Goal: Task Accomplishment & Management: Manage account settings

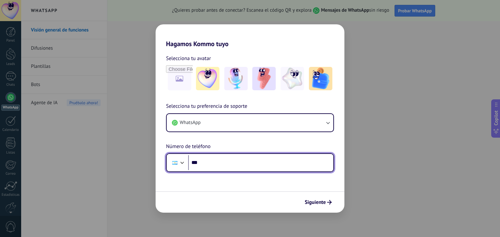
click at [233, 163] on input "***" at bounding box center [260, 162] width 145 height 15
type input "**********"
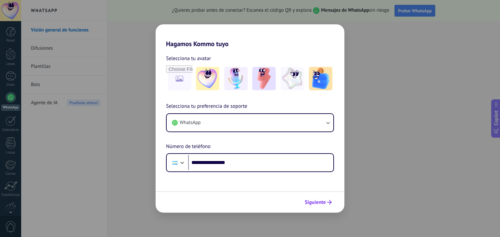
click at [322, 202] on span "Siguiente" at bounding box center [314, 202] width 21 height 5
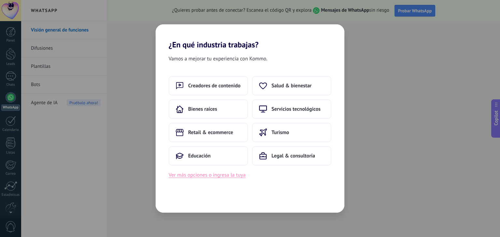
click at [227, 173] on button "Ver más opciones o ingresa la tuya" at bounding box center [206, 175] width 77 height 8
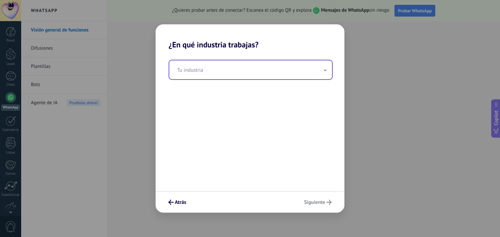
click at [211, 69] on input "text" at bounding box center [250, 69] width 163 height 19
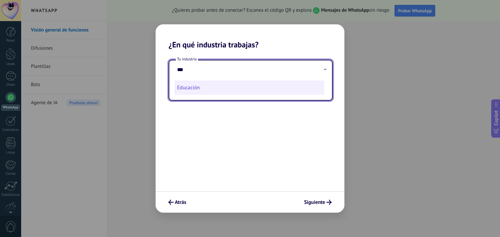
click at [194, 93] on li "Educación" at bounding box center [249, 88] width 150 height 14
type input "*********"
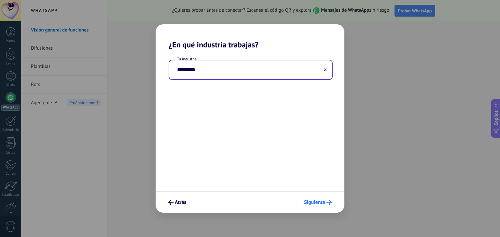
click at [317, 204] on span "Siguiente" at bounding box center [314, 202] width 21 height 5
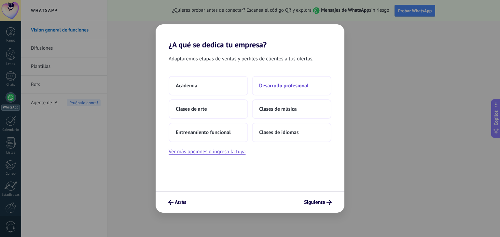
click at [273, 87] on span "Desarrollo profesional" at bounding box center [283, 86] width 49 height 7
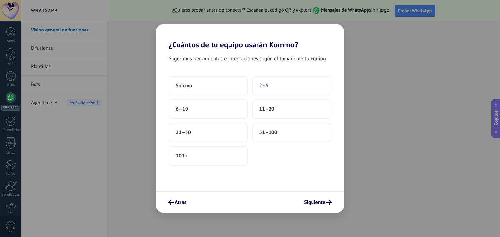
click at [272, 85] on button "2–5" at bounding box center [291, 86] width 79 height 20
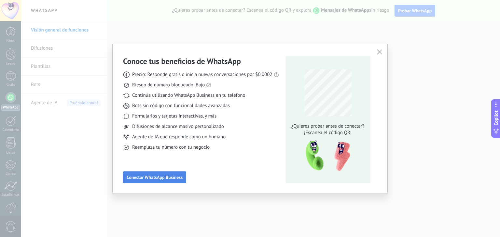
click at [168, 178] on span "Conectar WhatsApp Business" at bounding box center [155, 177] width 56 height 5
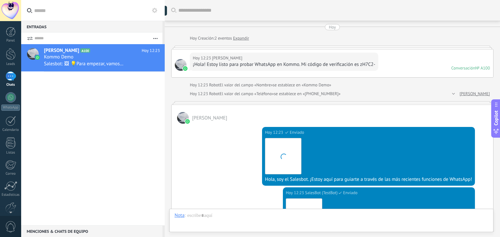
scroll to position [9, 0]
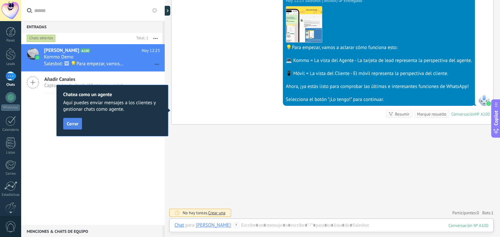
click at [75, 124] on span "Cerrar" at bounding box center [73, 124] width 12 height 5
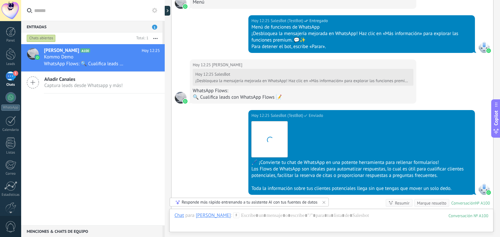
scroll to position [648, 0]
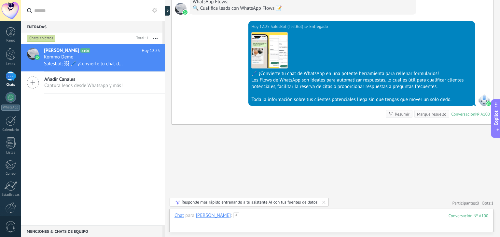
click at [448, 216] on div at bounding box center [331, 223] width 314 height 20
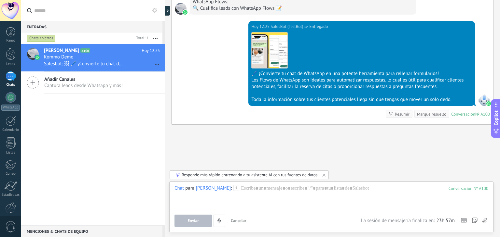
click at [10, 78] on div "1" at bounding box center [11, 76] width 10 height 9
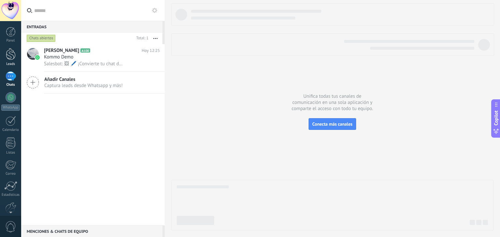
click at [9, 58] on div at bounding box center [11, 54] width 10 height 12
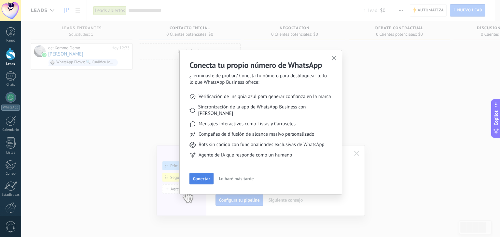
click at [199, 177] on span "Conectar" at bounding box center [201, 179] width 17 height 5
click at [199, 171] on div "Conecta tu propio número de WhatsApp ¿Terminaste de probar? Conecta tu número p…" at bounding box center [260, 118] width 478 height 237
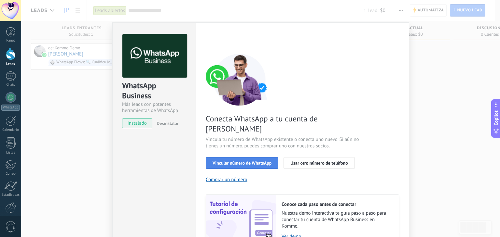
click at [262, 161] on span "Vincular número de WhatsApp" at bounding box center [241, 163] width 59 height 5
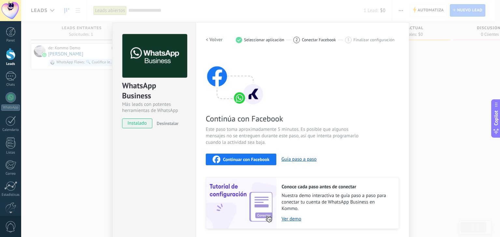
click at [254, 159] on span "Continuar con Facebook" at bounding box center [246, 159] width 47 height 5
click at [250, 162] on span "Continuar con Facebook" at bounding box center [246, 159] width 47 height 5
click at [330, 0] on html ".abccls-1,.abccls-2{fill-rule:evenodd}.abccls-2{fill:#fff} .abfcls-1{fill:none}…" at bounding box center [250, 118] width 500 height 237
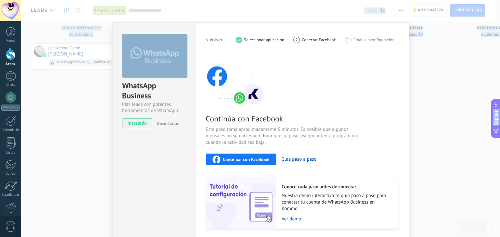
scroll to position [20, 0]
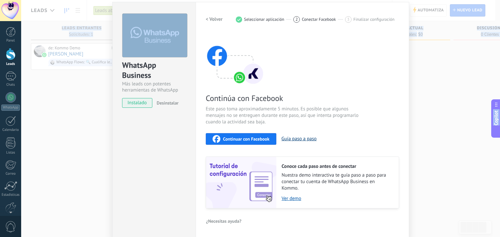
click at [288, 137] on button "Guía paso a paso" at bounding box center [298, 139] width 35 height 6
click at [259, 137] on span "Continuar con Facebook" at bounding box center [246, 139] width 47 height 5
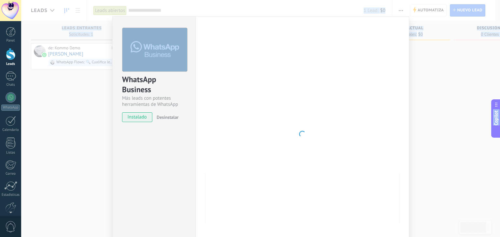
scroll to position [0, 0]
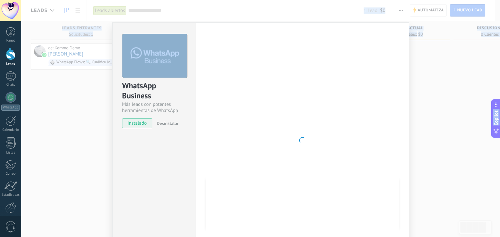
click at [130, 125] on span "instalado" at bounding box center [137, 124] width 30 height 10
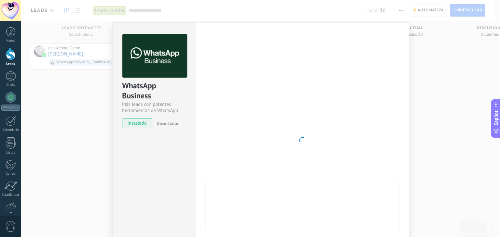
click at [144, 114] on div "WhatsApp Business Más leads con potentes herramientas de WhatsApp instalado Des…" at bounding box center [154, 78] width 83 height 111
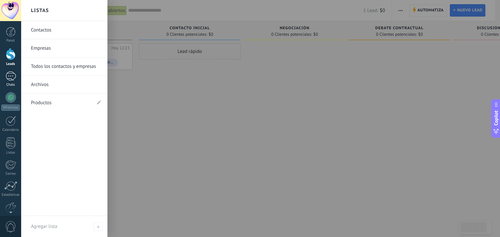
click at [14, 77] on div at bounding box center [11, 76] width 10 height 9
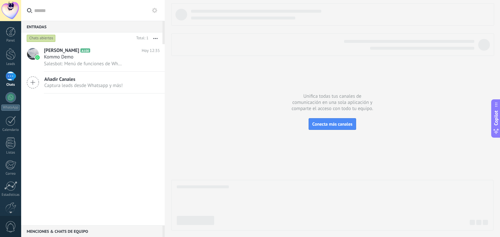
click at [100, 85] on span "Captura leads desde Whatsapp y más!" at bounding box center [83, 86] width 78 height 6
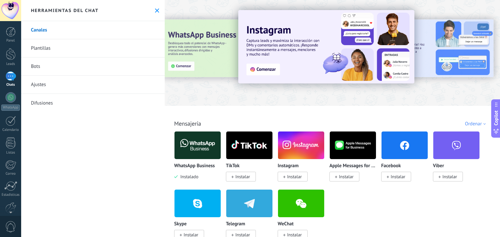
click at [292, 178] on span "Instalar" at bounding box center [294, 177] width 15 height 6
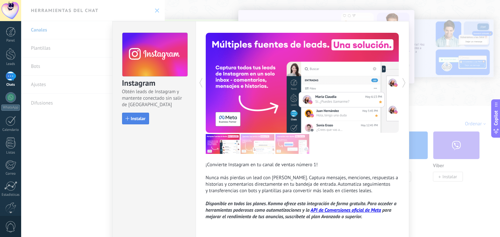
click at [142, 118] on span "Instalar" at bounding box center [138, 118] width 15 height 5
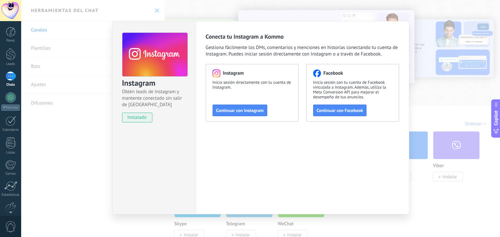
click at [142, 118] on span "instalado" at bounding box center [137, 118] width 30 height 10
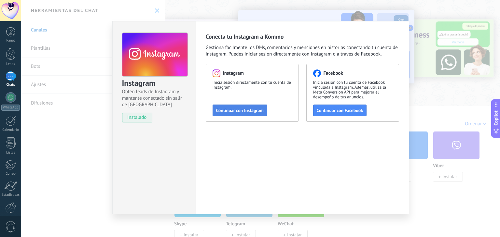
click at [235, 113] on span "Continuar con Instagram" at bounding box center [239, 110] width 47 height 5
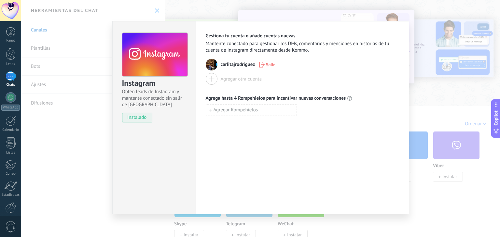
click at [206, 82] on div at bounding box center [212, 79] width 12 height 12
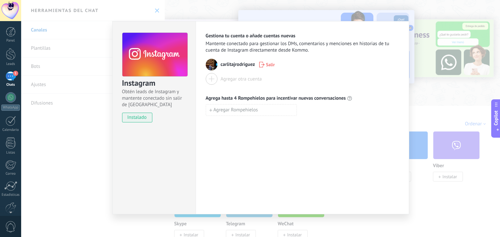
click at [449, 116] on div "Instagram Obtén leads de Instagram y mantente conectado sin salir de Kommo inst…" at bounding box center [260, 118] width 478 height 237
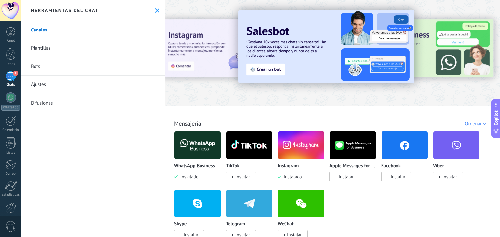
click at [9, 76] on div "1" at bounding box center [11, 76] width 10 height 9
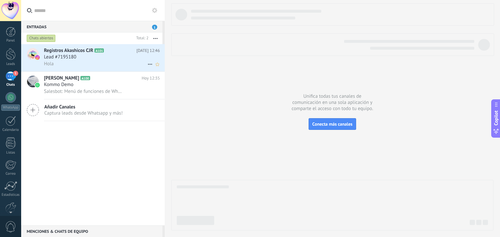
click at [90, 65] on div "Hola" at bounding box center [102, 63] width 116 height 7
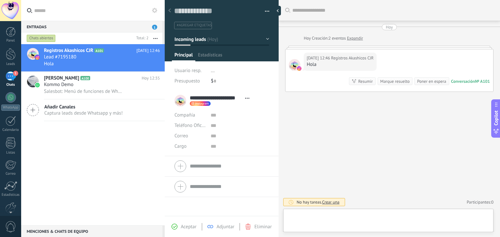
scroll to position [9, 0]
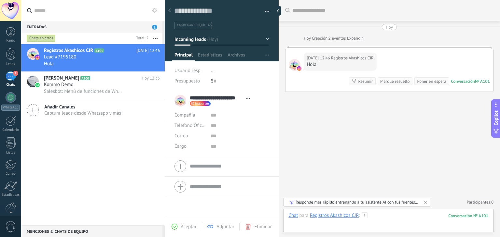
click at [372, 218] on div at bounding box center [388, 223] width 200 height 20
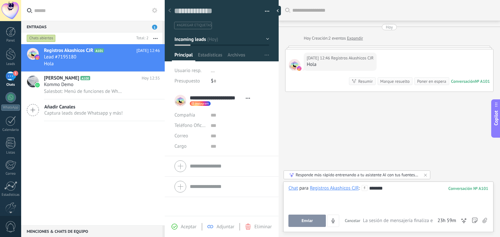
click at [311, 219] on span "Enviar" at bounding box center [306, 221] width 11 height 5
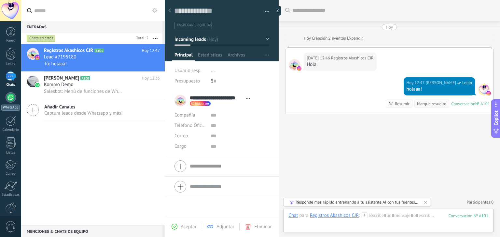
click at [10, 98] on div at bounding box center [11, 97] width 10 height 10
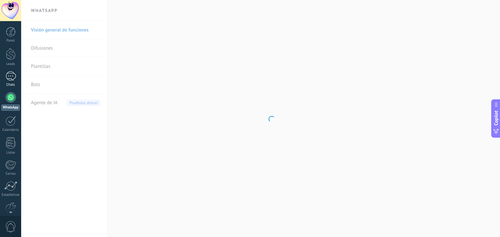
click at [10, 81] on link "1 Chats" at bounding box center [10, 80] width 21 height 16
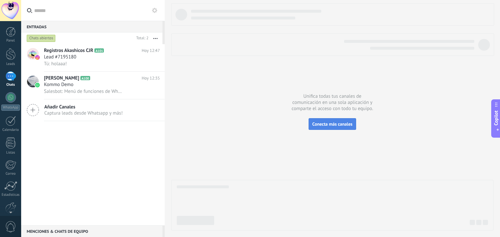
click at [341, 123] on span "Conecta más canales" at bounding box center [332, 124] width 40 height 6
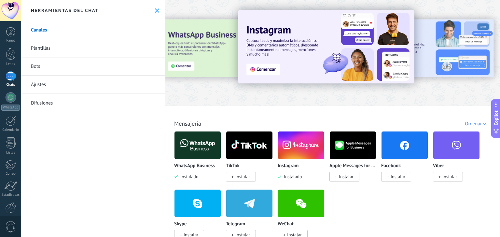
click at [241, 207] on img at bounding box center [249, 204] width 46 height 32
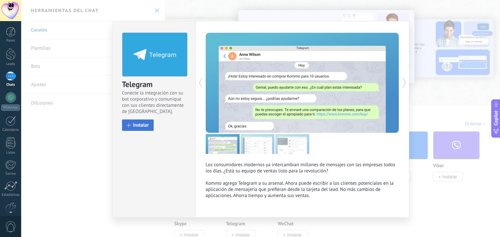
click at [146, 122] on button "Instalar" at bounding box center [138, 125] width 32 height 11
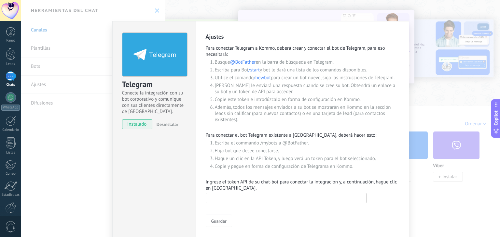
click at [252, 199] on input "text" at bounding box center [286, 198] width 161 height 10
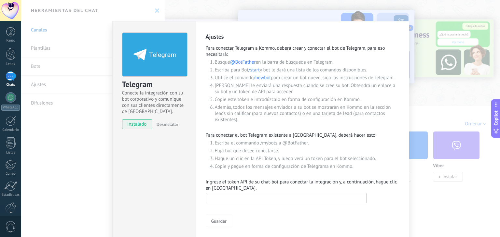
click at [252, 199] on input "text" at bounding box center [286, 198] width 161 height 10
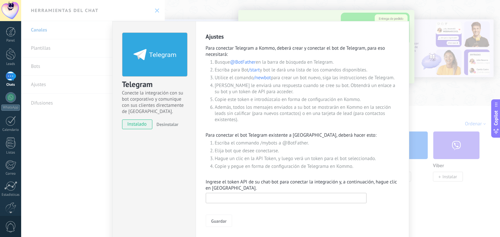
paste input "**********"
type input "**********"
click at [219, 219] on span "Guardar" at bounding box center [218, 221] width 15 height 5
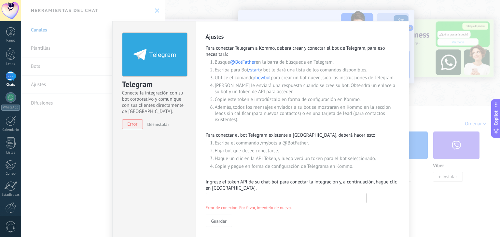
paste input "**********"
type input "**********"
click at [223, 221] on span "Guardar" at bounding box center [218, 221] width 15 height 5
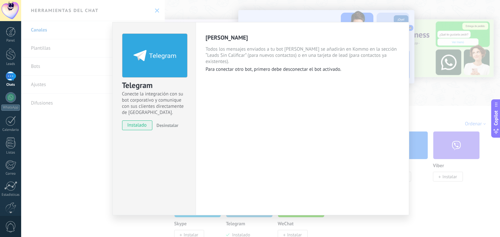
click at [456, 123] on div "Telegram Conecte la integración con su bot corporativo y comunique con sus clie…" at bounding box center [260, 118] width 478 height 237
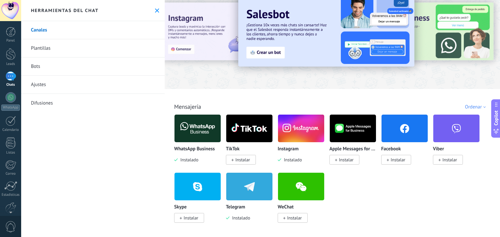
scroll to position [33, 0]
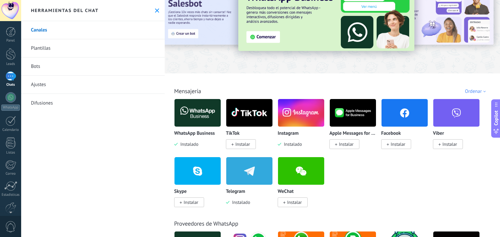
click at [400, 147] on span "Instalar" at bounding box center [397, 144] width 15 height 6
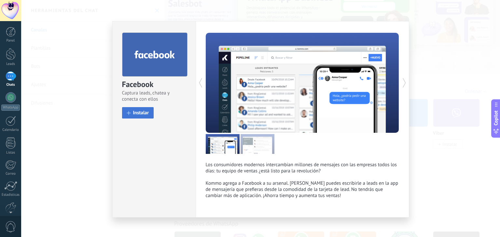
click at [139, 113] on span "Instalar" at bounding box center [141, 113] width 16 height 5
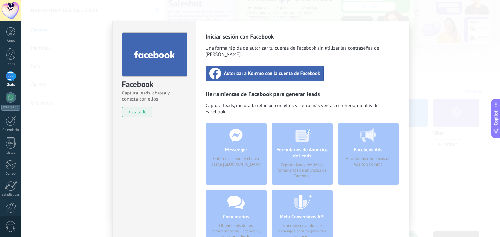
click at [241, 137] on div "Messenger Obtén más leads y chatea desde Kommo" at bounding box center [236, 154] width 61 height 62
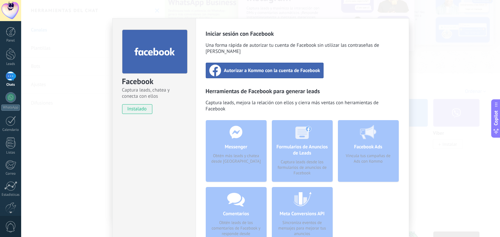
scroll to position [0, 0]
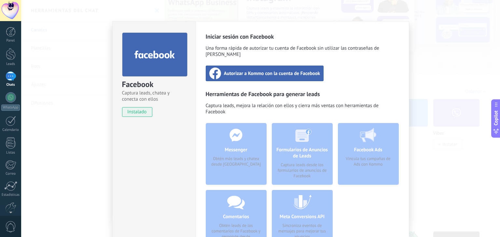
click at [284, 70] on span "Autorizar a Kommo con la cuenta de Facebook" at bounding box center [272, 73] width 96 height 7
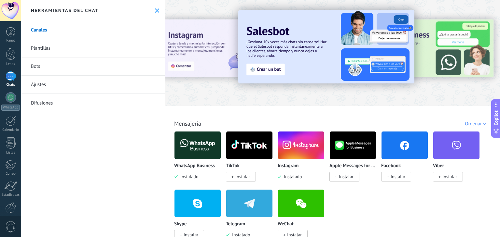
click at [246, 177] on span "Instalar" at bounding box center [242, 177] width 15 height 6
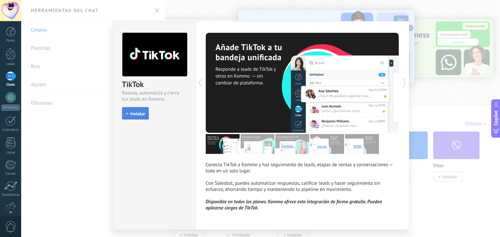
click at [146, 118] on button "Instalar" at bounding box center [135, 113] width 27 height 12
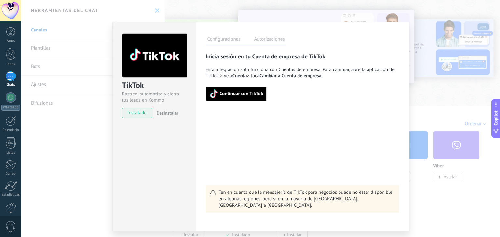
click at [245, 92] on span "Continuar con TikTok" at bounding box center [242, 94] width 44 height 5
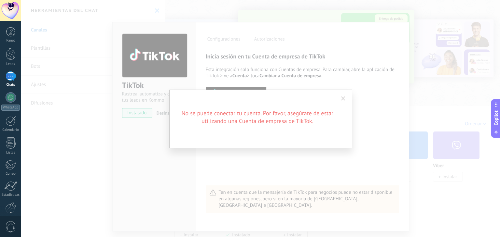
click at [348, 96] on div "No se puede conectar tu cuenta. Por favor, asegúrate de estar utilizando una Cu…" at bounding box center [260, 119] width 183 height 59
click at [345, 97] on span at bounding box center [343, 99] width 4 height 5
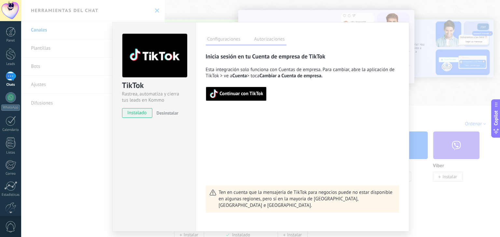
click at [220, 99] on button "Continuar con TikTok" at bounding box center [236, 94] width 61 height 14
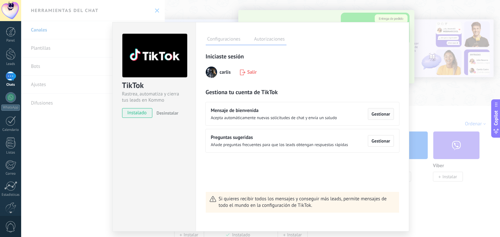
click at [379, 117] on button "Gestionar" at bounding box center [381, 114] width 26 height 12
click at [379, 117] on div "Rastrea, automatiza y cierra tus leads en Kommo más Guardar Iniciaste sesión ca…" at bounding box center [302, 133] width 193 height 160
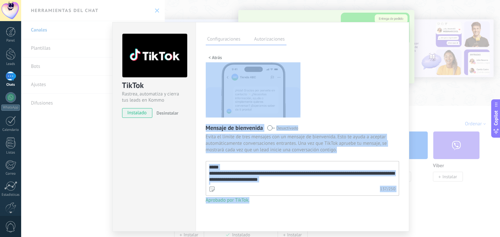
click at [360, 114] on div "**********" at bounding box center [302, 133] width 193 height 160
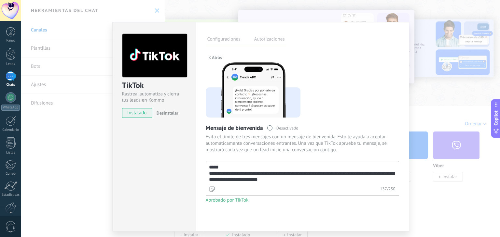
scroll to position [12, 0]
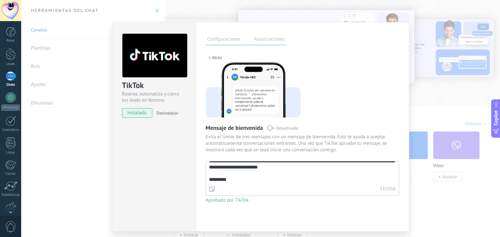
click at [272, 42] on label "Autorizaciones" at bounding box center [269, 39] width 34 height 9
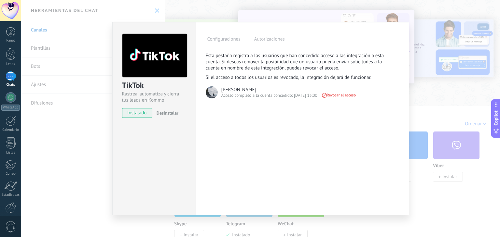
click at [232, 41] on label "Configuraciones" at bounding box center [224, 39] width 36 height 9
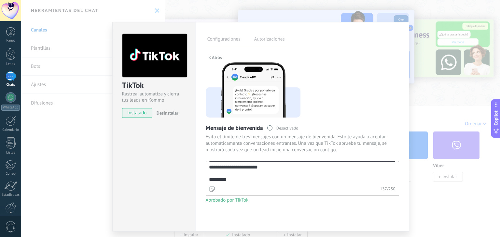
click at [376, 66] on div "**********" at bounding box center [302, 133] width 193 height 160
click at [275, 45] on div "**********" at bounding box center [301, 127] width 213 height 210
click at [449, 76] on div "**********" at bounding box center [260, 118] width 478 height 237
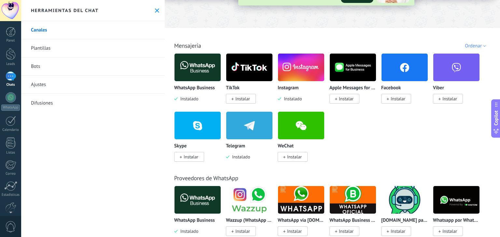
scroll to position [65, 0]
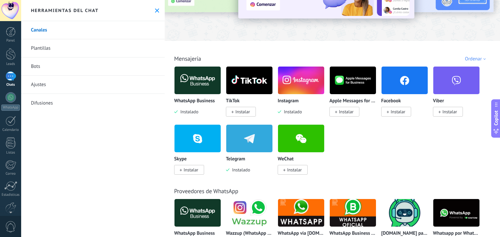
click at [12, 74] on div at bounding box center [11, 76] width 10 height 9
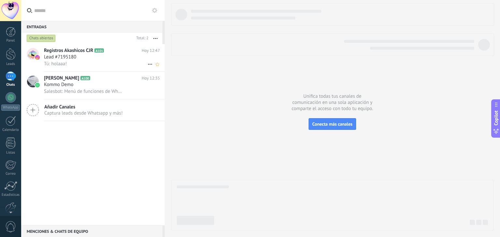
click at [75, 58] on span "Lead #7195180" at bounding box center [60, 57] width 32 height 7
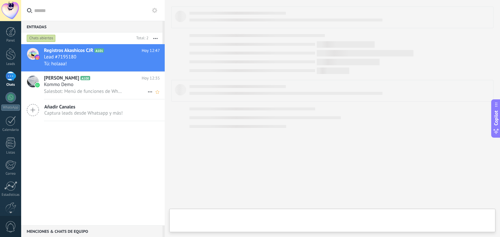
click at [80, 84] on div "Kommo Demo" at bounding box center [102, 85] width 116 height 7
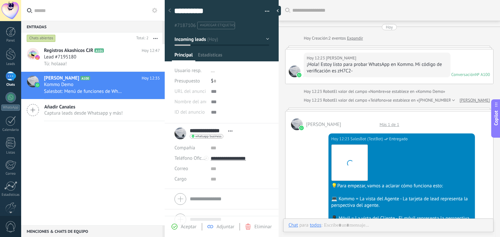
scroll to position [674, 0]
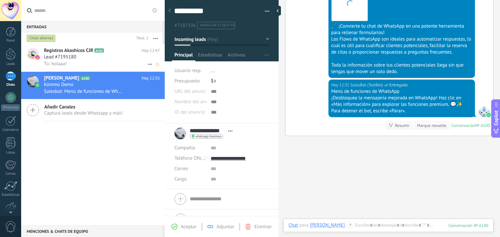
click at [83, 51] on span "Registros Akashicos CJR" at bounding box center [68, 50] width 49 height 7
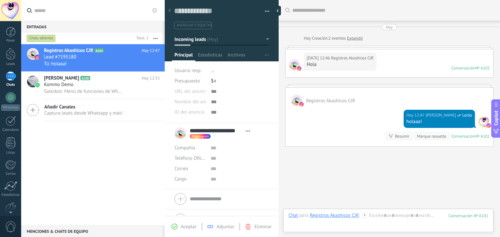
scroll to position [22, 0]
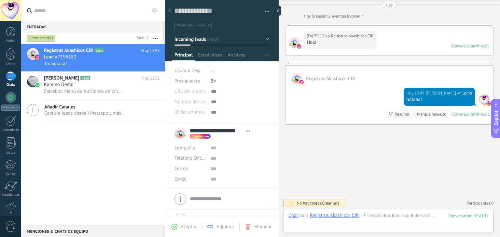
click at [322, 147] on div "Buscar Carga más Hoy Hoy Creación: 2 eventos Expandir Hoy 12:46 Registros Akash…" at bounding box center [388, 108] width 221 height 261
click at [281, 10] on div at bounding box center [279, 11] width 10 height 10
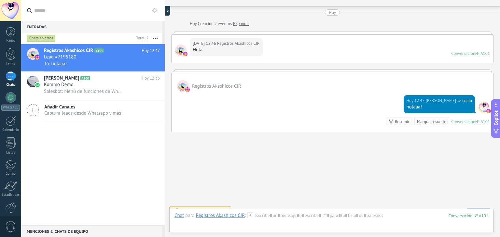
scroll to position [22, 0]
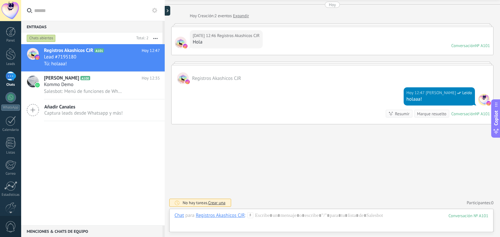
click at [439, 116] on div "Marque resuelto" at bounding box center [431, 114] width 29 height 6
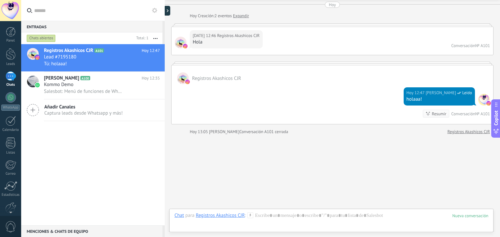
scroll to position [33, 0]
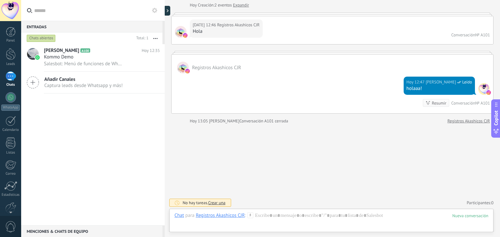
click at [441, 103] on div "Resumir" at bounding box center [439, 103] width 15 height 6
click at [441, 103] on div "Hoy Hoy Creación: 2 eventos Expandir Hoy 12:46 Registros Akashicos CJR Hola Con…" at bounding box center [332, 58] width 322 height 134
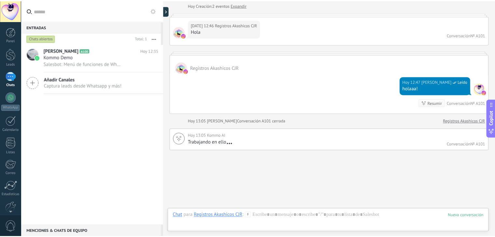
scroll to position [59, 0]
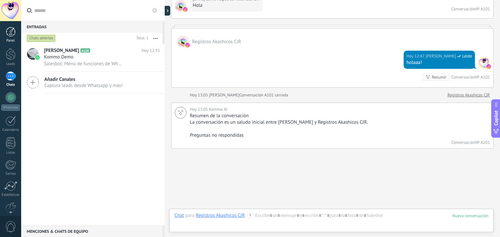
click at [9, 35] on div at bounding box center [11, 32] width 10 height 10
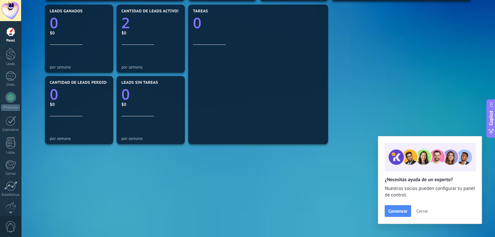
scroll to position [28, 0]
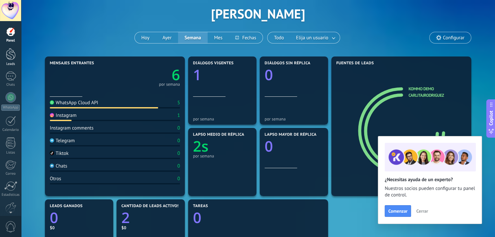
click at [9, 56] on div at bounding box center [11, 54] width 10 height 12
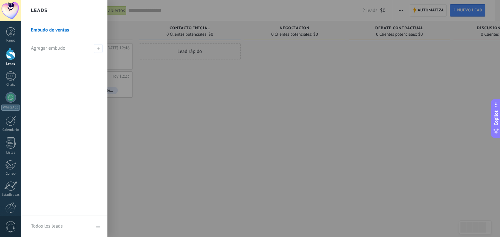
click at [9, 56] on div at bounding box center [11, 54] width 10 height 12
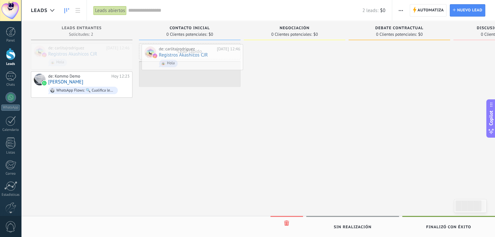
drag, startPoint x: 117, startPoint y: 57, endPoint x: 228, endPoint y: 58, distance: 110.9
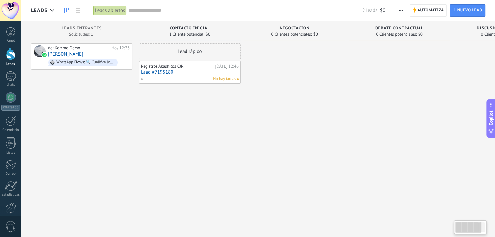
drag, startPoint x: 462, startPoint y: 31, endPoint x: 478, endPoint y: 38, distance: 17.6
click at [478, 38] on div "Discusión de contrato 0 Clientes potenciales: $0" at bounding box center [503, 30] width 101 height 19
click at [405, 27] on span "Debate contractual" at bounding box center [399, 28] width 48 height 5
click at [408, 38] on div "Debate contractual 0 Clientes potenciales: $0" at bounding box center [398, 30] width 101 height 19
click at [464, 8] on span "Nuevo lead" at bounding box center [469, 11] width 25 height 12
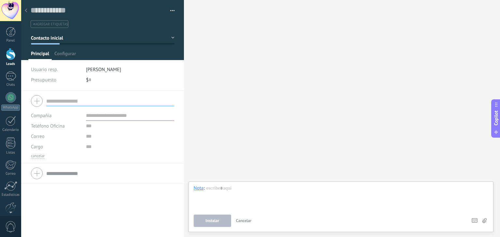
click at [252, 62] on div "Buscar Carga más Participantes: 0 Agregar usuario Bots: 0" at bounding box center [342, 118] width 316 height 237
click at [7, 36] on div at bounding box center [11, 32] width 10 height 10
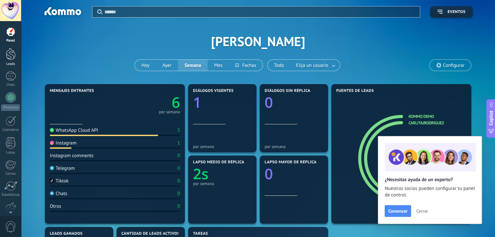
click at [9, 54] on div at bounding box center [11, 54] width 10 height 12
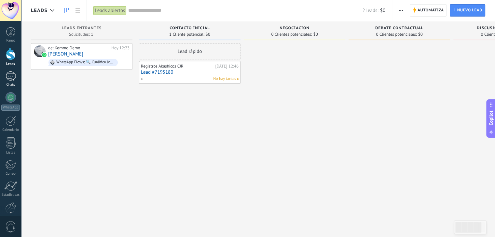
click at [9, 74] on div at bounding box center [11, 76] width 10 height 9
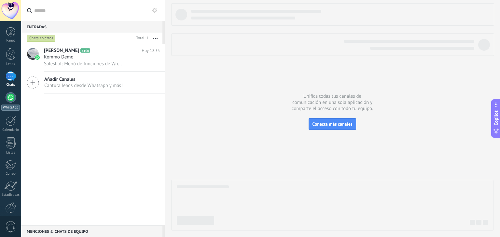
click at [10, 97] on div at bounding box center [11, 97] width 10 height 10
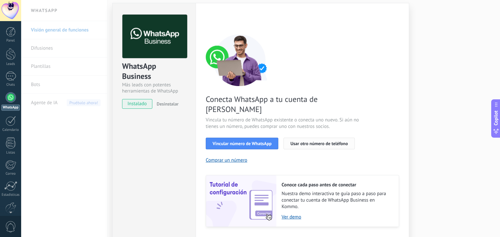
scroll to position [28, 0]
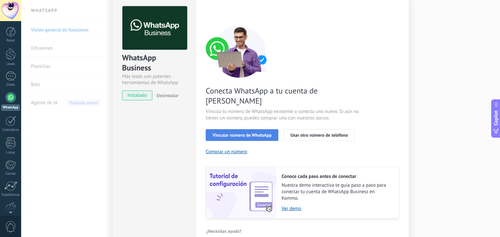
click at [256, 133] on span "Vincular número de WhatsApp" at bounding box center [241, 135] width 59 height 5
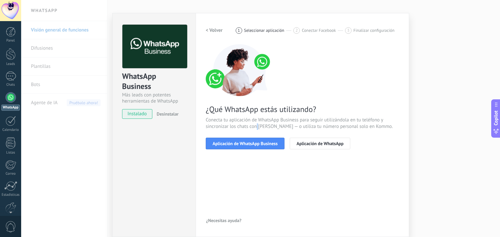
scroll to position [9, 0]
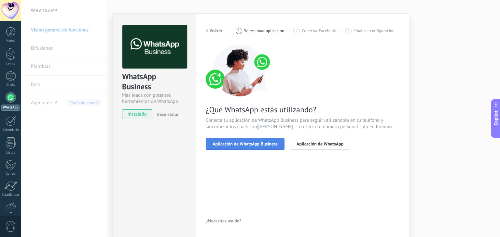
click at [253, 143] on span "Aplicación de WhatsApp Business" at bounding box center [244, 144] width 65 height 5
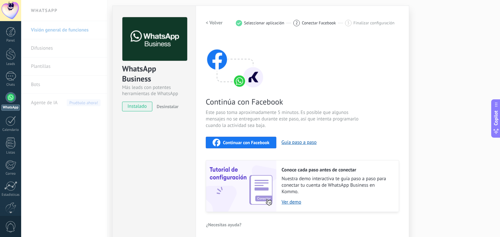
scroll to position [20, 0]
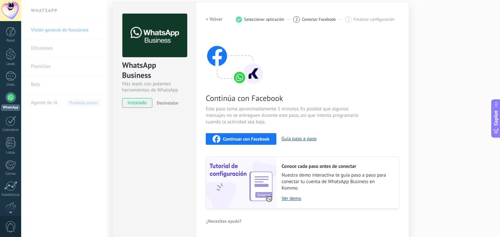
click at [254, 140] on span "Continuar con Facebook" at bounding box center [246, 139] width 47 height 5
click at [456, 87] on div "WhatsApp Business Más leads con potentes herramientas de WhatsApp instalado Des…" at bounding box center [260, 118] width 478 height 237
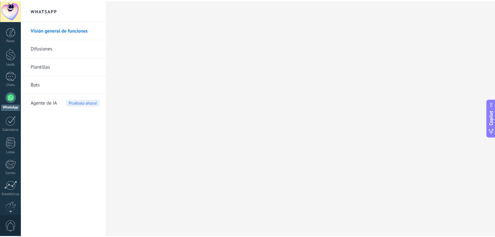
scroll to position [0, 0]
click at [9, 54] on div at bounding box center [11, 54] width 10 height 12
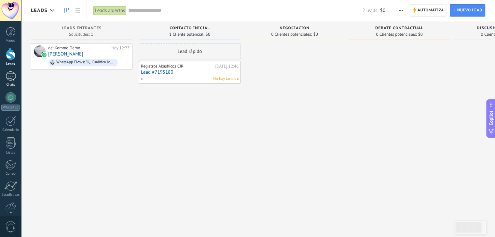
click at [16, 76] on link "Chats" at bounding box center [10, 80] width 21 height 16
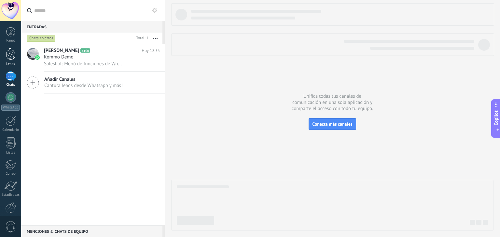
click at [7, 49] on div at bounding box center [11, 54] width 10 height 12
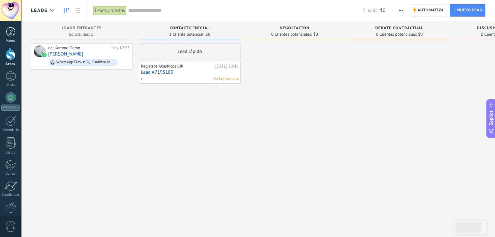
click at [10, 34] on div at bounding box center [11, 32] width 10 height 10
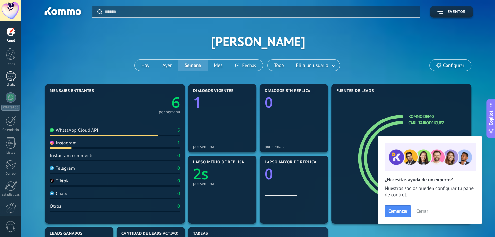
click at [16, 75] on div at bounding box center [11, 76] width 10 height 9
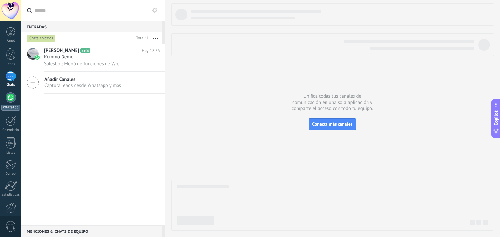
click at [12, 97] on div at bounding box center [11, 97] width 10 height 10
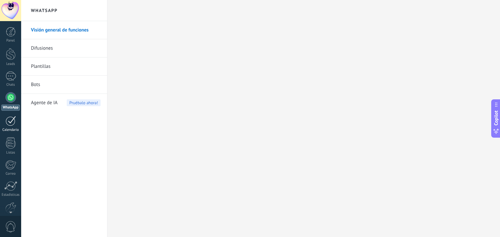
click at [9, 118] on div at bounding box center [11, 121] width 10 height 10
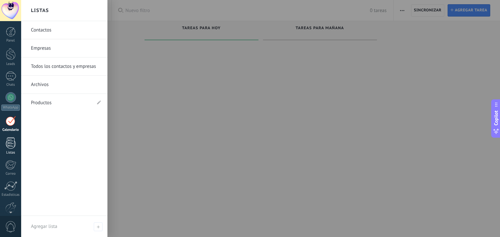
click at [12, 140] on div at bounding box center [11, 143] width 10 height 11
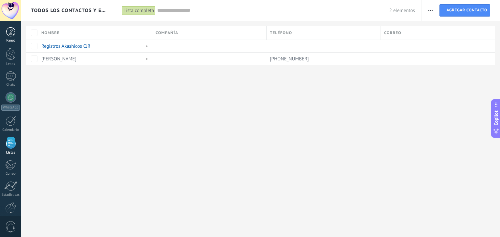
click at [5, 36] on link "Panel" at bounding box center [10, 35] width 21 height 16
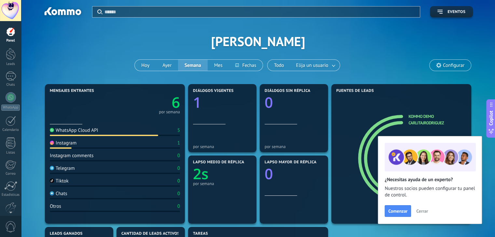
click at [7, 36] on div at bounding box center [11, 32] width 10 height 10
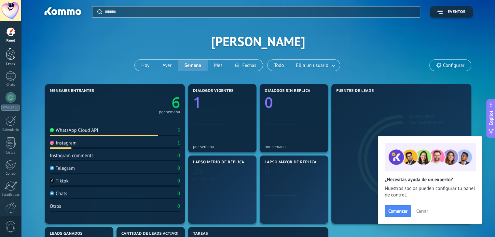
click at [11, 57] on div at bounding box center [11, 54] width 10 height 12
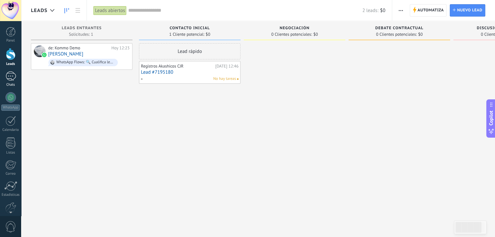
click at [9, 76] on div at bounding box center [11, 76] width 10 height 9
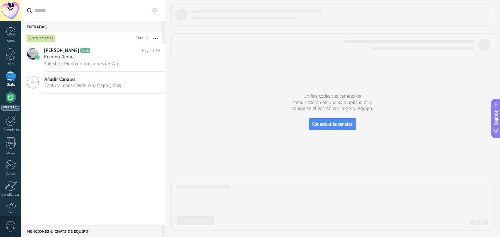
click at [13, 100] on div at bounding box center [11, 97] width 10 height 10
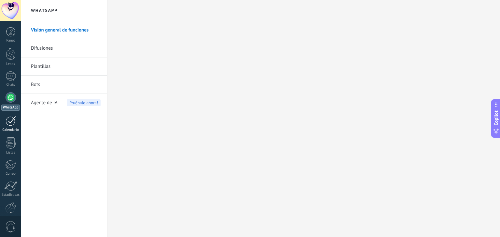
click at [13, 120] on div at bounding box center [11, 121] width 10 height 10
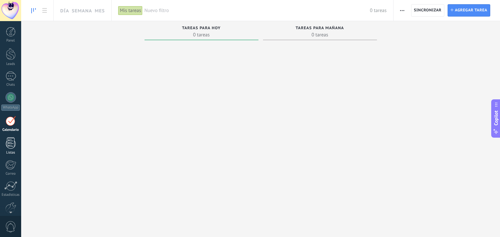
click at [11, 143] on div at bounding box center [11, 143] width 10 height 11
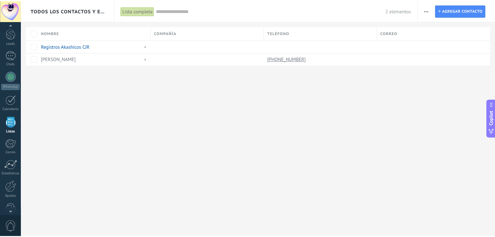
scroll to position [33, 0]
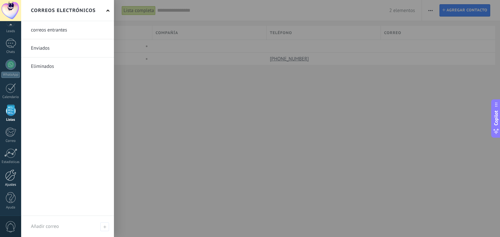
click at [13, 175] on div at bounding box center [10, 175] width 11 height 11
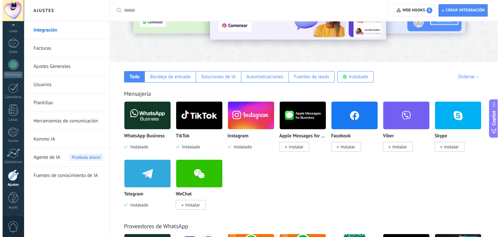
scroll to position [33, 0]
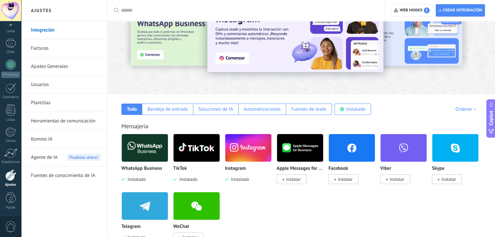
click at [354, 154] on img at bounding box center [351, 148] width 46 height 32
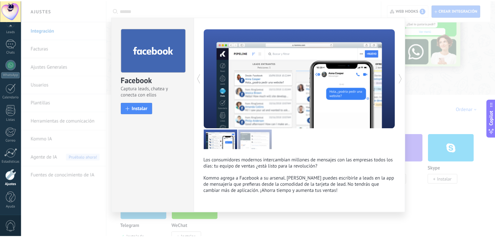
scroll to position [5, 0]
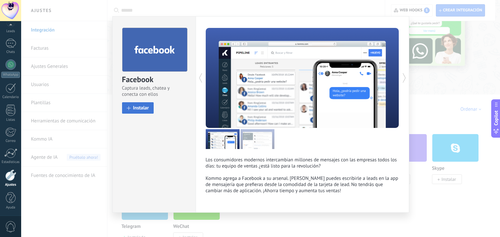
click at [141, 110] on span "Instalar" at bounding box center [141, 108] width 16 height 5
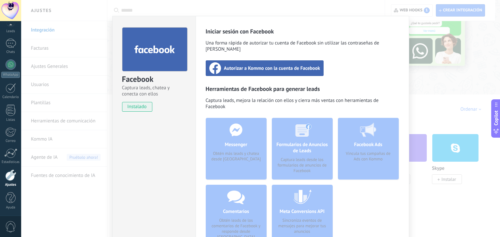
click at [284, 65] on span "Autorizar a Kommo con la cuenta de Facebook" at bounding box center [272, 68] width 96 height 7
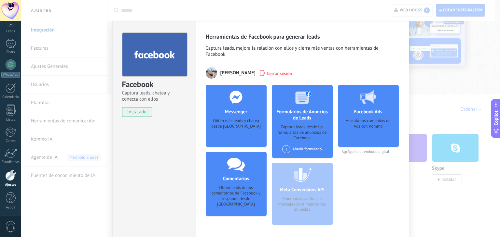
click at [442, 61] on div "Facebook Captura leads, chatea y conecta con ellos instalado Desinstalar Herram…" at bounding box center [260, 118] width 478 height 237
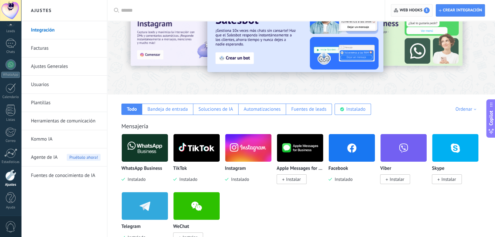
click at [421, 8] on span "Web hooks 1" at bounding box center [414, 10] width 30 height 6
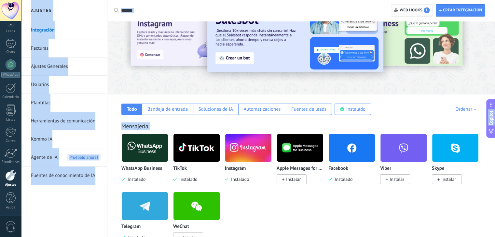
click at [421, 8] on span "Web hooks 1" at bounding box center [414, 10] width 30 height 6
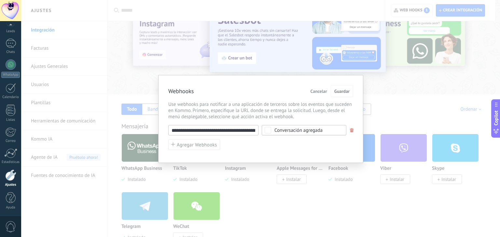
click at [414, 108] on div "**********" at bounding box center [260, 118] width 478 height 237
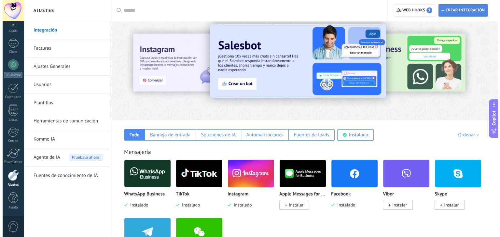
scroll to position [0, 0]
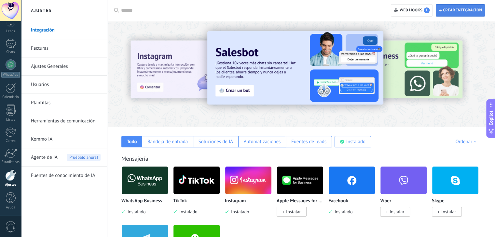
click at [462, 6] on span "Crear integración" at bounding box center [459, 11] width 43 height 12
type textarea "**********"
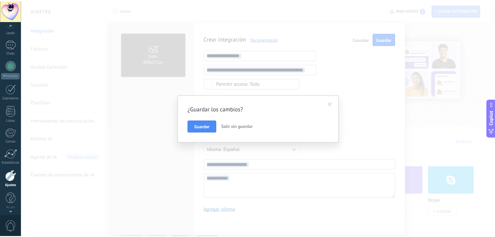
scroll to position [33, 0]
click at [200, 126] on span "Guardar" at bounding box center [203, 127] width 15 height 5
click at [200, 126] on div "¿Guardar los cambios? Guardar Salir sin guardar" at bounding box center [260, 118] width 478 height 237
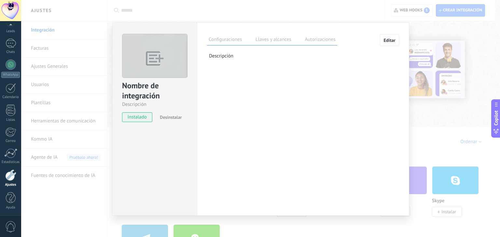
click at [227, 55] on p "Descripción" at bounding box center [304, 56] width 190 height 6
click at [387, 42] on span "Editar" at bounding box center [389, 40] width 12 height 5
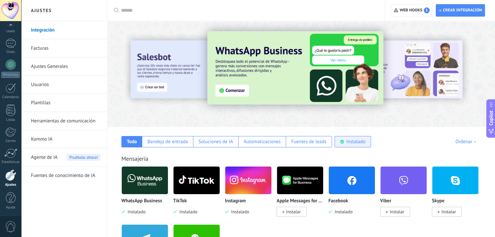
click at [349, 140] on div "Instalado" at bounding box center [355, 142] width 19 height 6
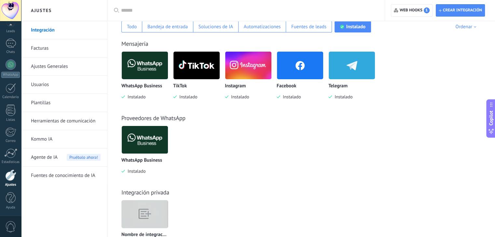
scroll to position [0, 0]
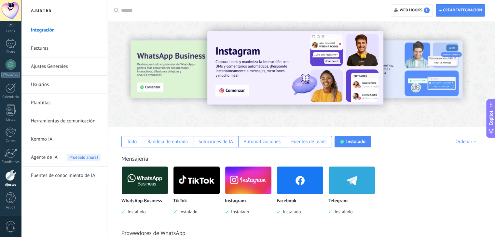
click at [45, 50] on link "Facturas" at bounding box center [66, 48] width 70 height 18
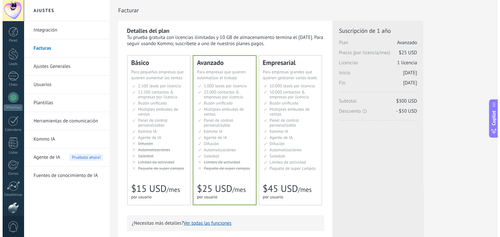
scroll to position [33, 0]
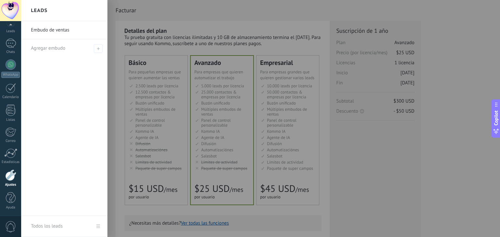
click at [164, 66] on div at bounding box center [271, 118] width 500 height 237
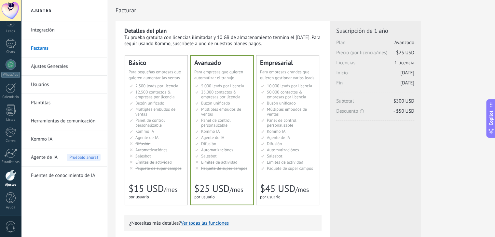
click at [164, 66] on div "Básico" at bounding box center [155, 63] width 55 height 7
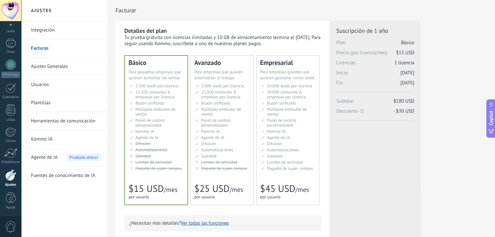
click at [211, 66] on div "Avanzado" at bounding box center [221, 63] width 55 height 7
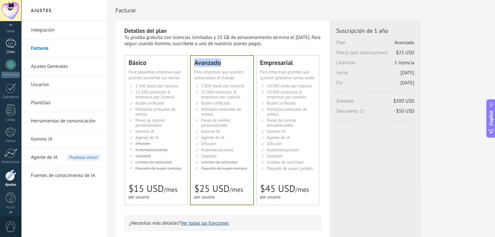
click at [15, 42] on div at bounding box center [11, 43] width 10 height 9
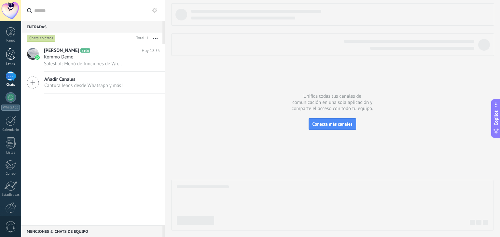
click at [7, 62] on div "Leads" at bounding box center [10, 64] width 19 height 4
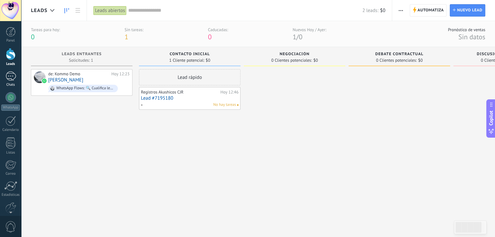
click at [10, 77] on div at bounding box center [11, 76] width 10 height 9
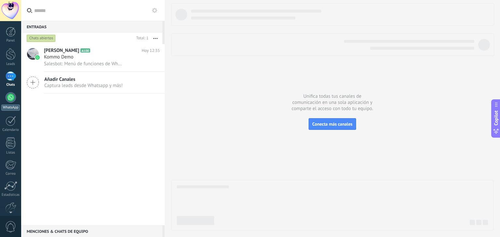
click at [10, 104] on link "WhatsApp" at bounding box center [10, 101] width 21 height 19
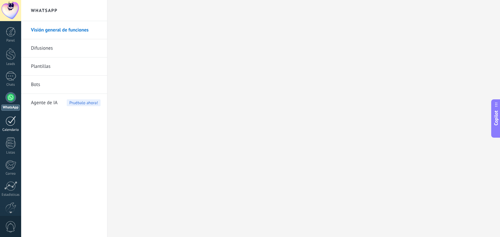
click at [12, 123] on div at bounding box center [11, 121] width 10 height 10
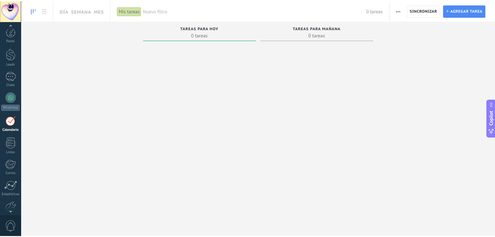
scroll to position [33, 0]
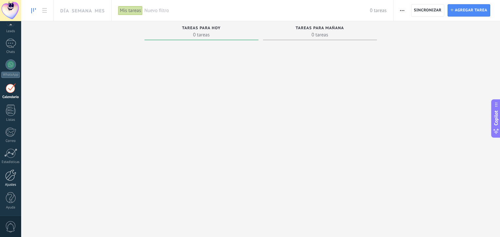
click at [14, 179] on div at bounding box center [10, 175] width 11 height 11
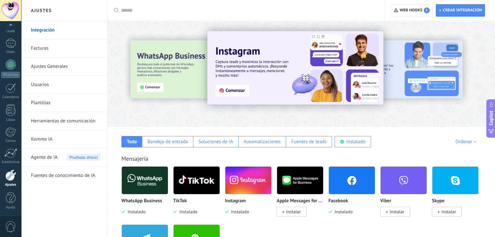
click at [73, 66] on link "Ajustes Generales" at bounding box center [66, 67] width 70 height 18
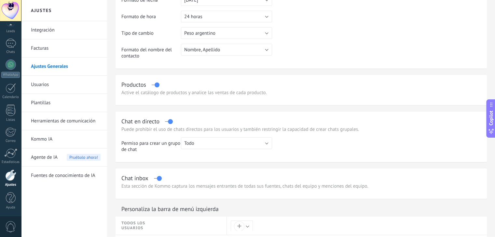
scroll to position [130, 0]
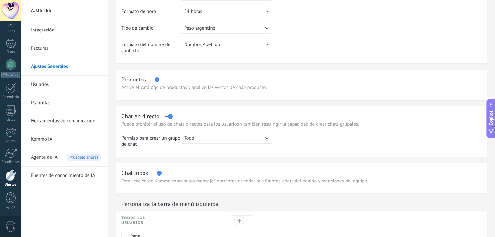
click at [58, 82] on link "Usuarios" at bounding box center [66, 85] width 70 height 18
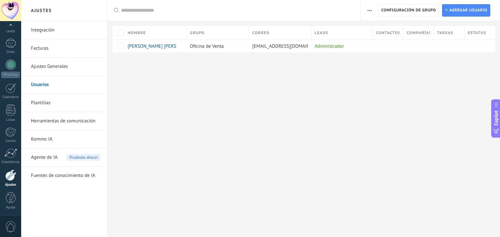
click at [58, 100] on link "Plantillas" at bounding box center [66, 103] width 70 height 18
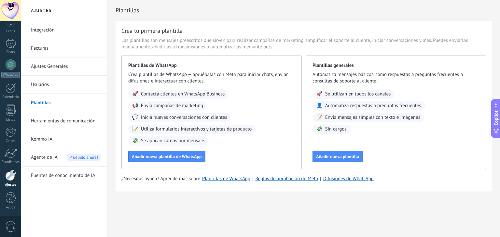
click at [62, 120] on link "Herramientas de comunicación" at bounding box center [66, 121] width 70 height 18
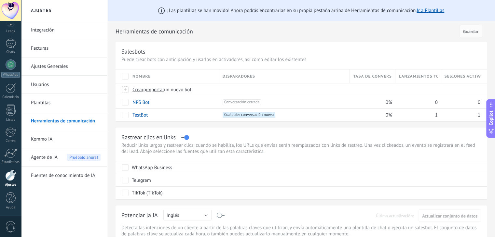
click at [61, 137] on link "Kommo IA" at bounding box center [66, 139] width 70 height 18
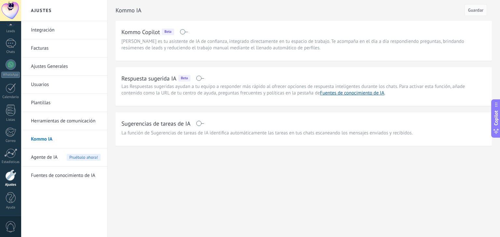
click at [52, 159] on span "Agente de IA" at bounding box center [44, 158] width 27 height 18
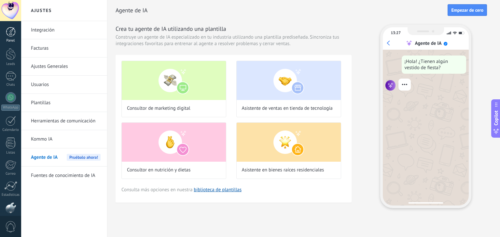
click at [8, 37] on link "Panel" at bounding box center [10, 35] width 21 height 16
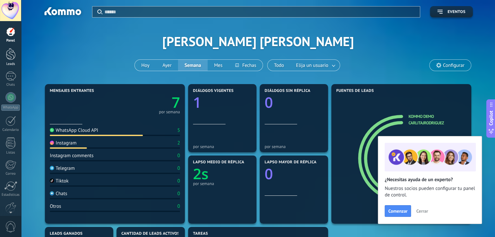
click at [13, 50] on div at bounding box center [11, 54] width 10 height 12
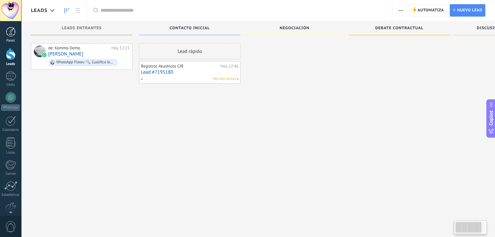
click at [10, 34] on div at bounding box center [11, 32] width 10 height 10
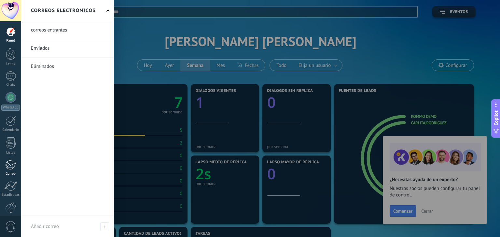
click at [13, 164] on div at bounding box center [10, 165] width 11 height 10
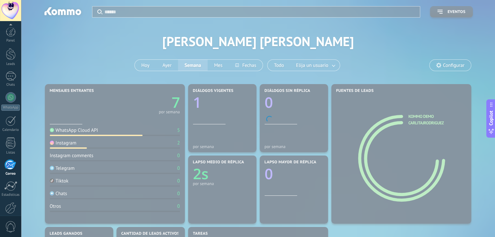
scroll to position [33, 0]
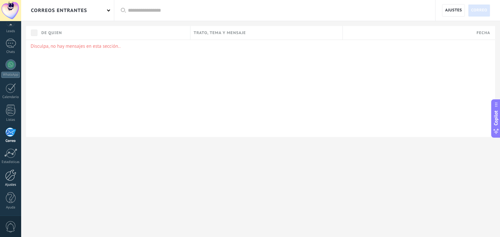
click at [16, 178] on div at bounding box center [10, 175] width 11 height 11
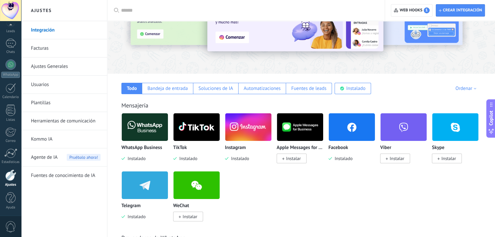
scroll to position [65, 0]
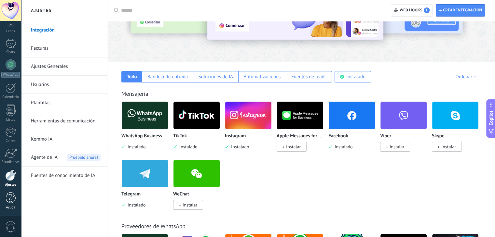
click at [14, 206] on div "Ayuda" at bounding box center [10, 208] width 19 height 4
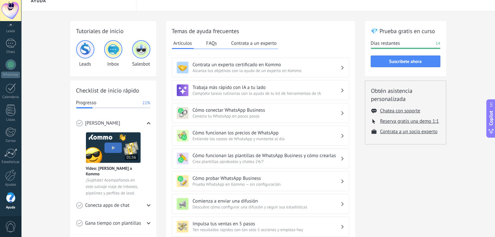
scroll to position [3, 0]
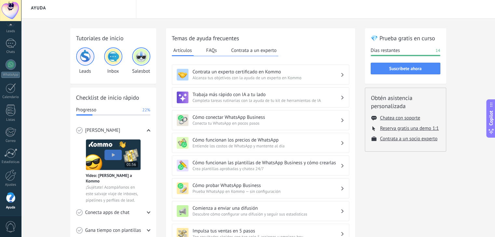
click at [288, 99] on span "Completa tareas rutinarias con la ayuda de tu kit de herramientas de IA" at bounding box center [267, 101] width 148 height 6
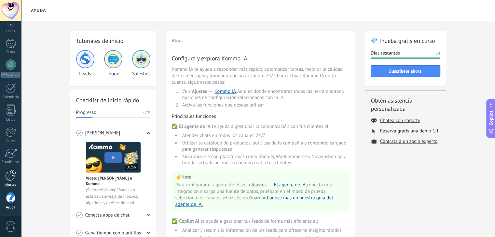
click at [9, 173] on div at bounding box center [10, 175] width 11 height 11
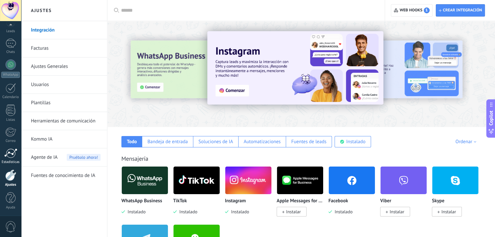
click at [8, 152] on div at bounding box center [10, 154] width 13 height 10
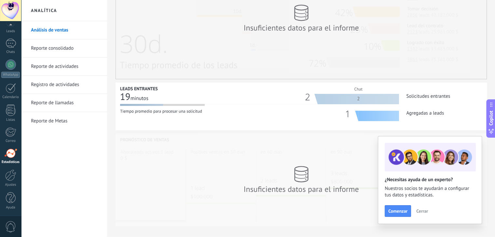
scroll to position [194, 0]
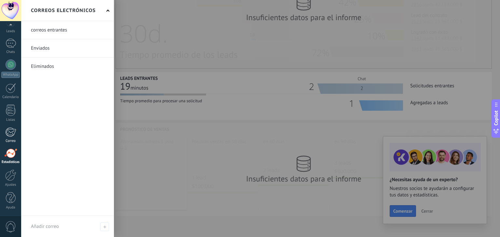
click at [7, 132] on div at bounding box center [10, 132] width 11 height 10
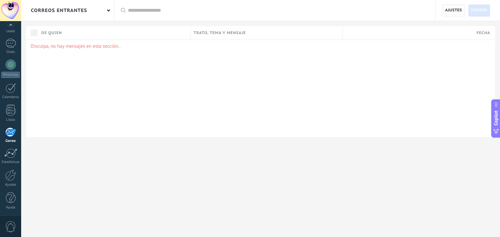
click at [449, 16] on span "Ajustes" at bounding box center [453, 11] width 17 height 12
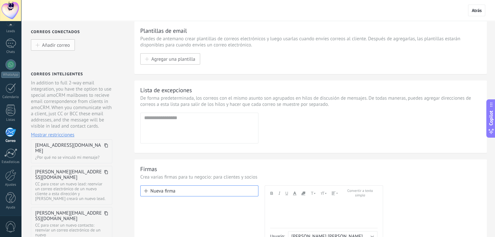
click at [64, 44] on span "Añadir correo" at bounding box center [56, 45] width 28 height 6
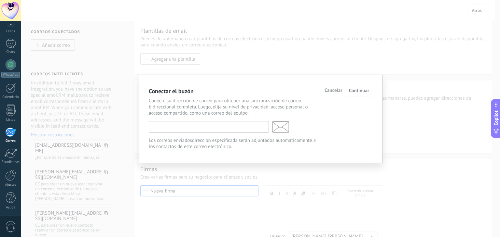
click at [198, 129] on input "text" at bounding box center [209, 127] width 120 height 12
type input "**********"
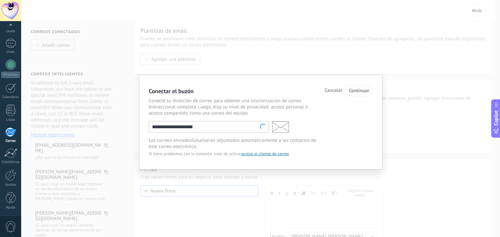
click at [363, 93] on span "Continuar" at bounding box center [359, 91] width 20 height 6
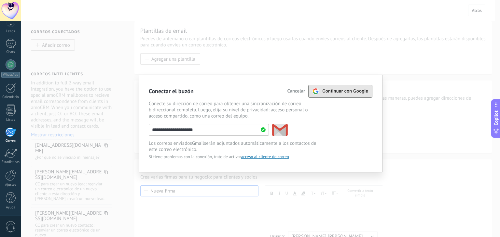
click at [363, 93] on span "Continuar con Google" at bounding box center [345, 91] width 46 height 5
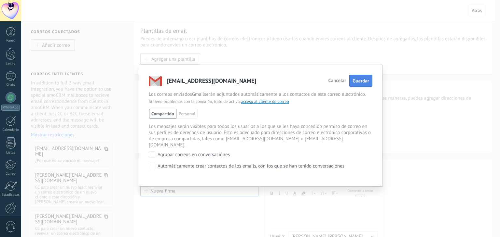
click at [359, 80] on span "Guardar" at bounding box center [360, 81] width 17 height 6
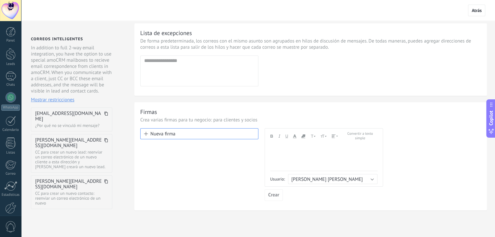
scroll to position [65, 0]
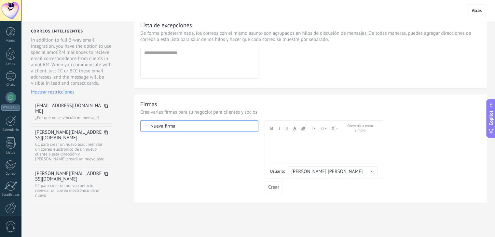
click at [194, 124] on button "Nueva firma" at bounding box center [199, 126] width 118 height 11
click at [164, 125] on button "Nueva firma" at bounding box center [199, 126] width 118 height 11
click at [148, 126] on span at bounding box center [146, 126] width 4 height 4
click at [108, 170] on div "[PERSON_NAME][EMAIL_ADDRESS][DOMAIN_NAME] CC para crear un nuevo contacto: reen…" at bounding box center [71, 185] width 81 height 34
click at [106, 172] on icon at bounding box center [106, 174] width 4 height 4
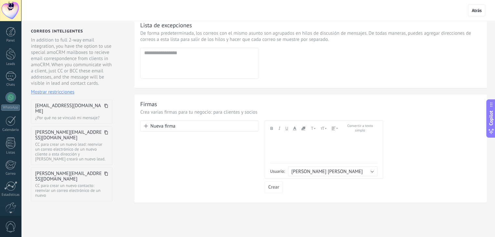
click at [106, 172] on icon at bounding box center [106, 174] width 4 height 4
click at [105, 172] on icon at bounding box center [106, 174] width 4 height 4
click at [167, 127] on button "Nueva firma" at bounding box center [199, 126] width 118 height 11
click at [272, 189] on span "Crear" at bounding box center [273, 187] width 11 height 5
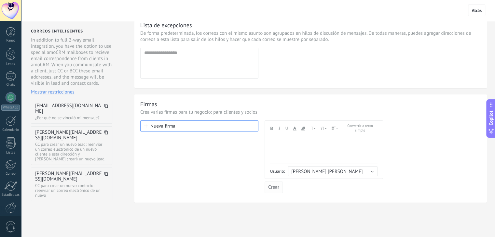
click at [272, 189] on span "Crear" at bounding box center [273, 187] width 11 height 5
click at [286, 153] on div at bounding box center [323, 149] width 107 height 27
click at [297, 143] on div "*****" at bounding box center [323, 149] width 107 height 27
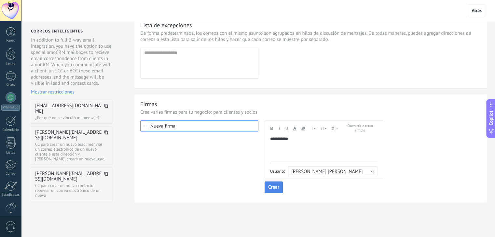
click at [280, 186] on button "Crear" at bounding box center [273, 188] width 18 height 12
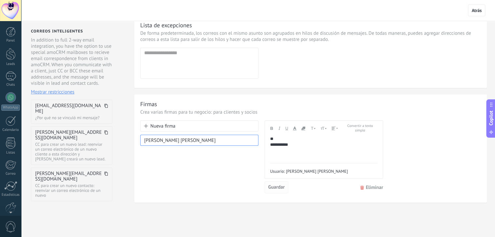
click at [282, 189] on span "Guardar" at bounding box center [276, 187] width 17 height 5
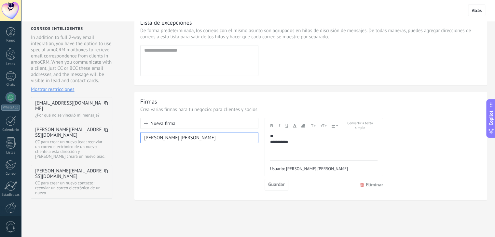
scroll to position [74, 0]
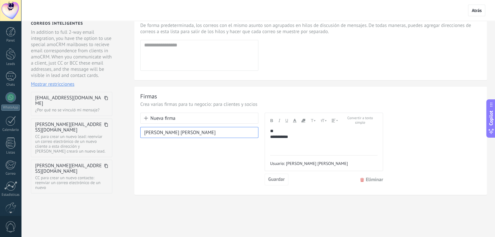
click at [106, 123] on icon at bounding box center [106, 125] width 4 height 4
click at [106, 164] on icon at bounding box center [106, 166] width 4 height 4
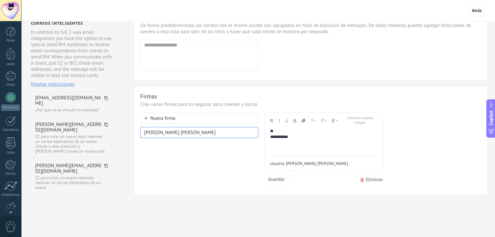
click at [106, 164] on icon at bounding box center [106, 166] width 4 height 4
click at [8, 77] on div "1" at bounding box center [11, 76] width 10 height 9
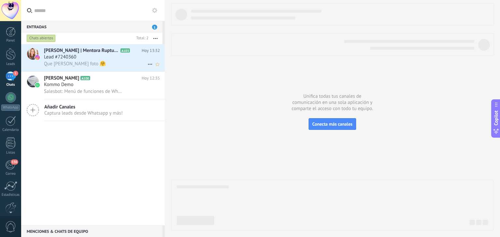
click at [99, 59] on div "Lead #7240360" at bounding box center [102, 57] width 116 height 7
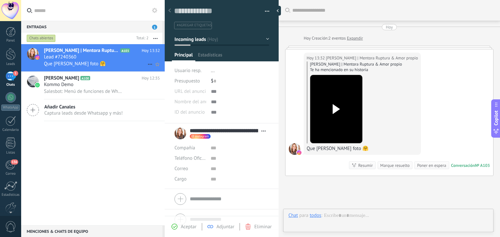
scroll to position [9, 0]
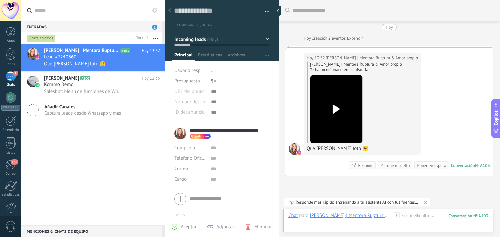
click at [337, 108] on use at bounding box center [335, 109] width 7 height 10
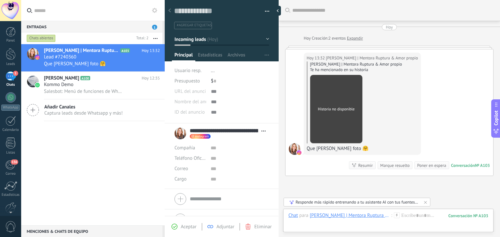
click at [342, 108] on div "Historia no disponible" at bounding box center [336, 109] width 49 height 5
click at [316, 225] on div at bounding box center [388, 223] width 200 height 20
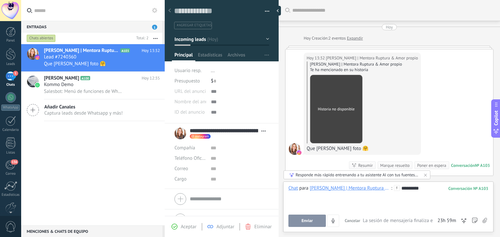
click at [314, 221] on button "Enviar" at bounding box center [306, 221] width 37 height 12
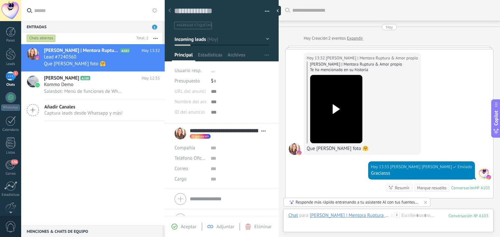
scroll to position [74, 0]
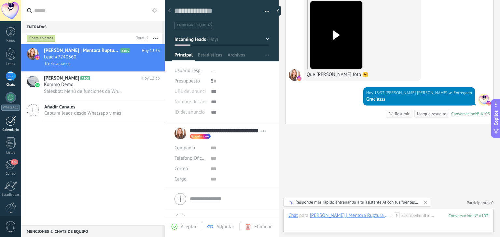
click at [10, 124] on div at bounding box center [11, 121] width 10 height 10
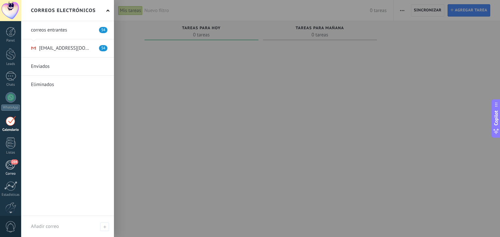
click at [14, 165] on div "204" at bounding box center [10, 165] width 11 height 10
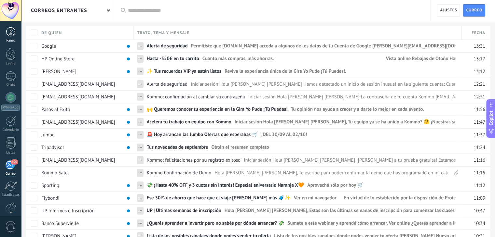
click at [14, 35] on div at bounding box center [11, 32] width 10 height 10
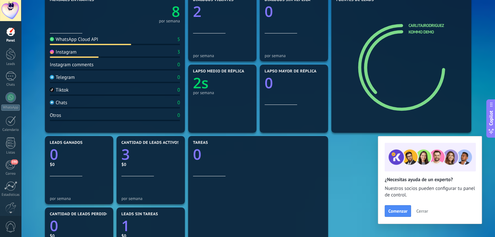
scroll to position [93, 0]
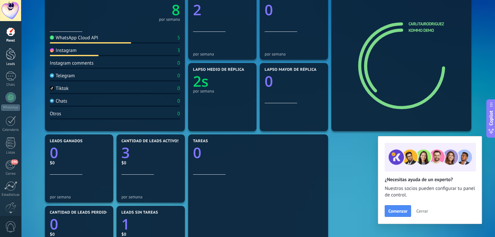
click at [10, 59] on div at bounding box center [11, 54] width 10 height 12
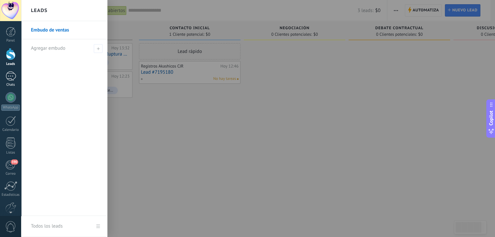
click at [10, 79] on div "1" at bounding box center [11, 76] width 10 height 9
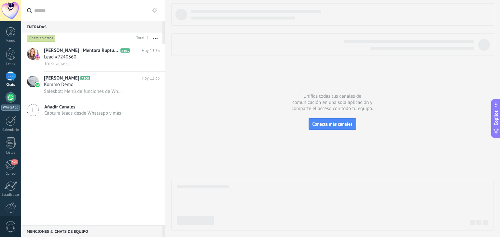
click at [9, 99] on div at bounding box center [11, 97] width 10 height 10
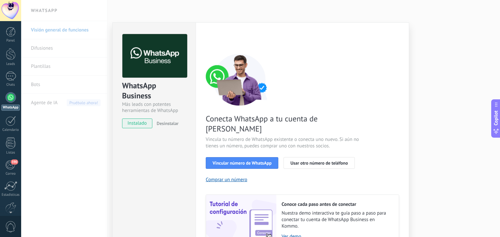
scroll to position [28, 0]
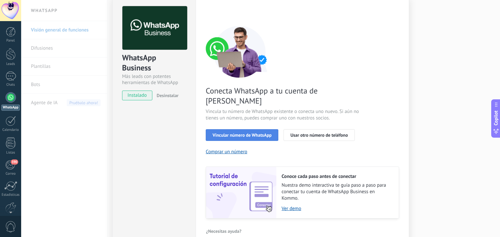
click at [250, 133] on span "Vincular número de WhatsApp" at bounding box center [241, 135] width 59 height 5
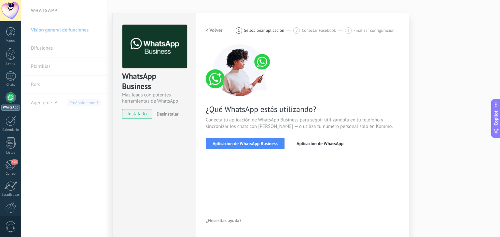
scroll to position [9, 0]
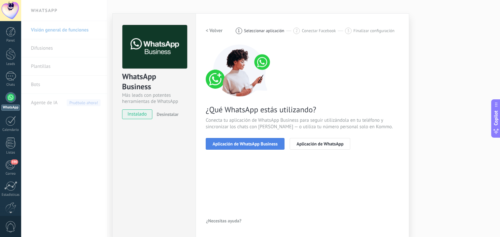
click at [254, 146] on span "Aplicación de WhatsApp Business" at bounding box center [244, 144] width 65 height 5
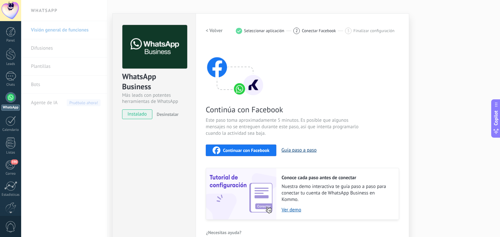
click at [303, 149] on button "Guía paso a paso" at bounding box center [298, 150] width 35 height 6
